Goal: Task Accomplishment & Management: Manage account settings

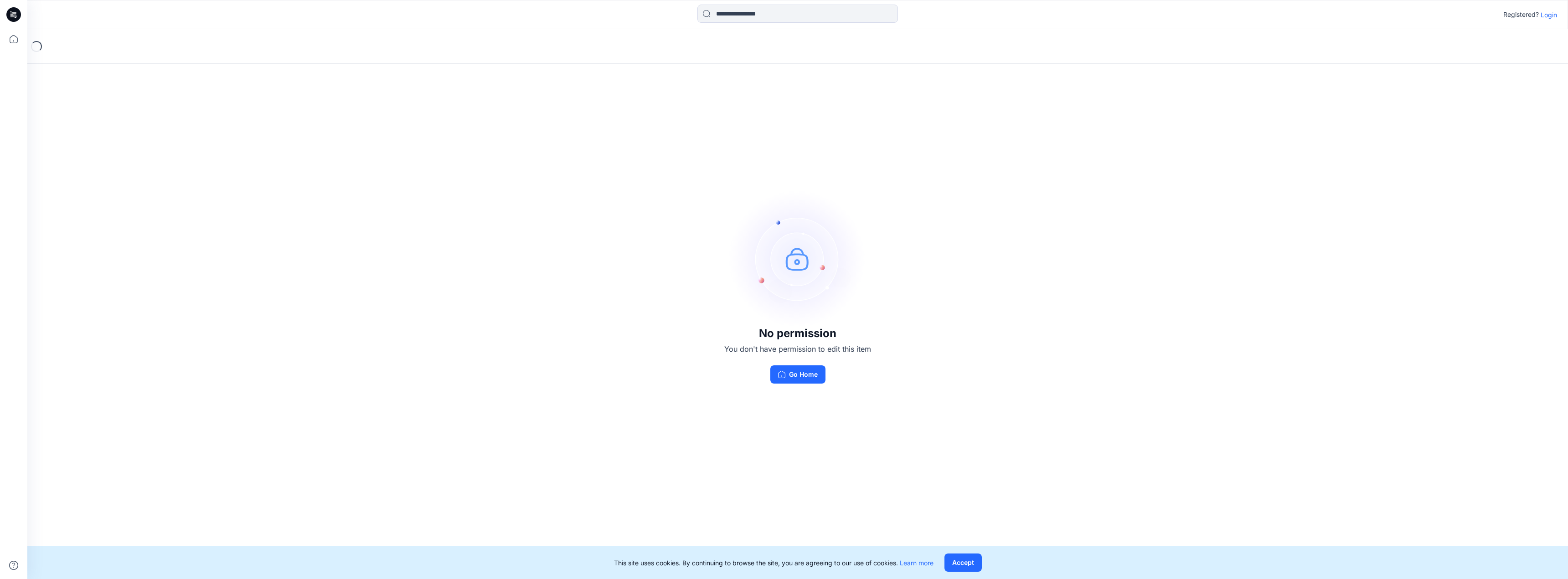
click at [1546, 12] on p "Login" at bounding box center [1549, 15] width 16 height 9
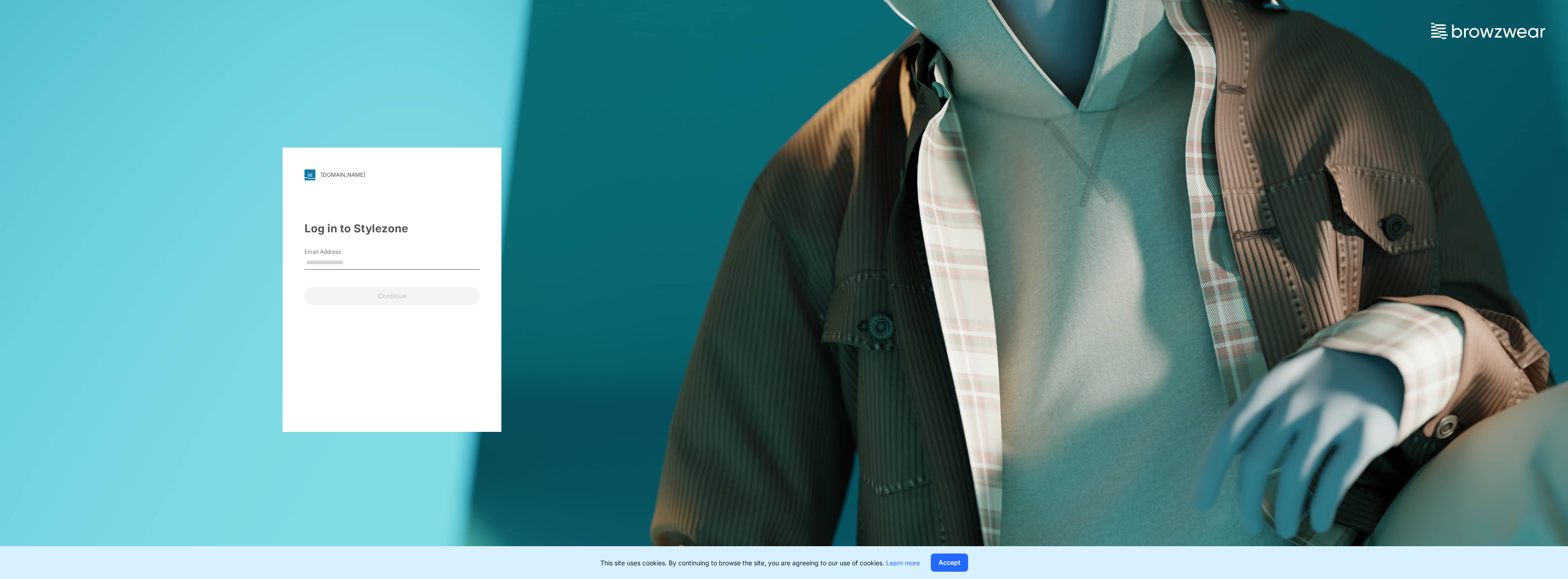
click at [358, 263] on input "Email Address" at bounding box center [392, 263] width 175 height 14
type input "**********"
click at [399, 300] on button "Continue" at bounding box center [392, 295] width 175 height 18
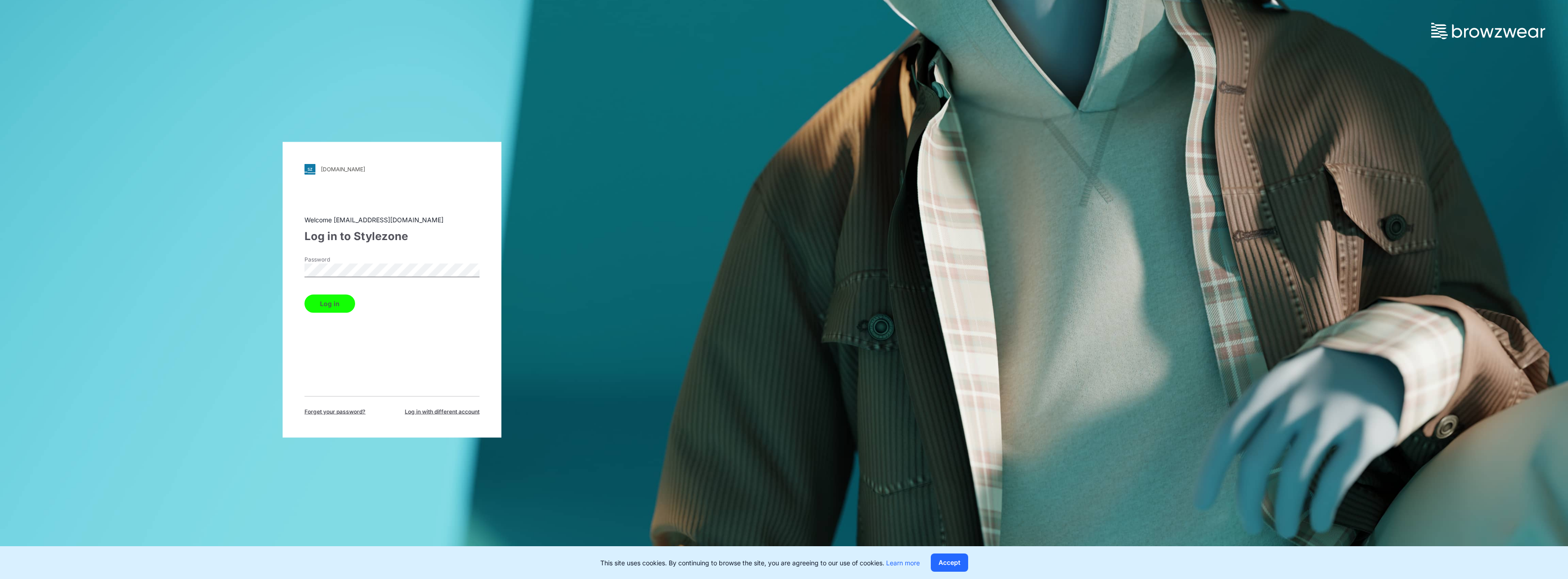
click at [305, 295] on button "Log in" at bounding box center [330, 303] width 51 height 18
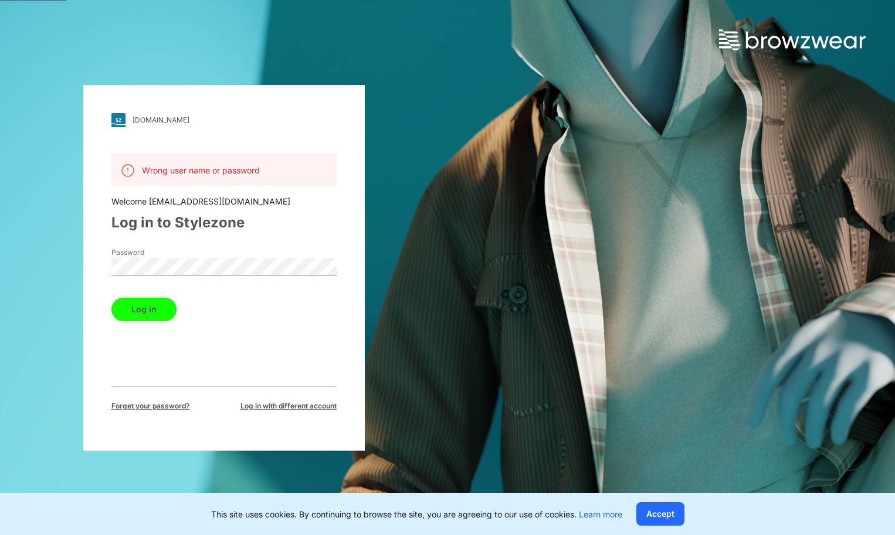
click at [111, 298] on button "Log in" at bounding box center [143, 309] width 65 height 23
